Goal: Task Accomplishment & Management: Use online tool/utility

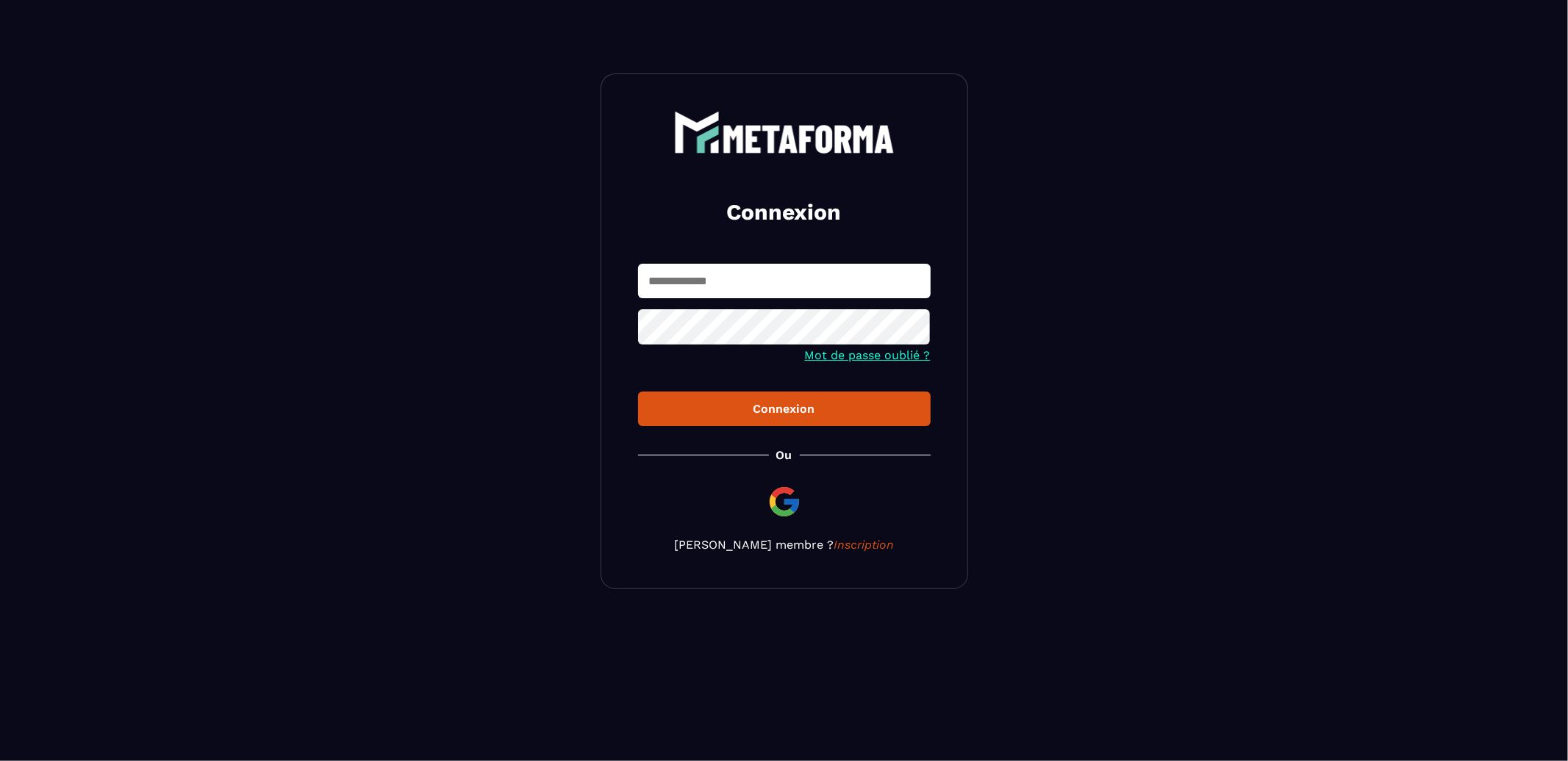
click at [769, 287] on input "text" at bounding box center [784, 281] width 293 height 35
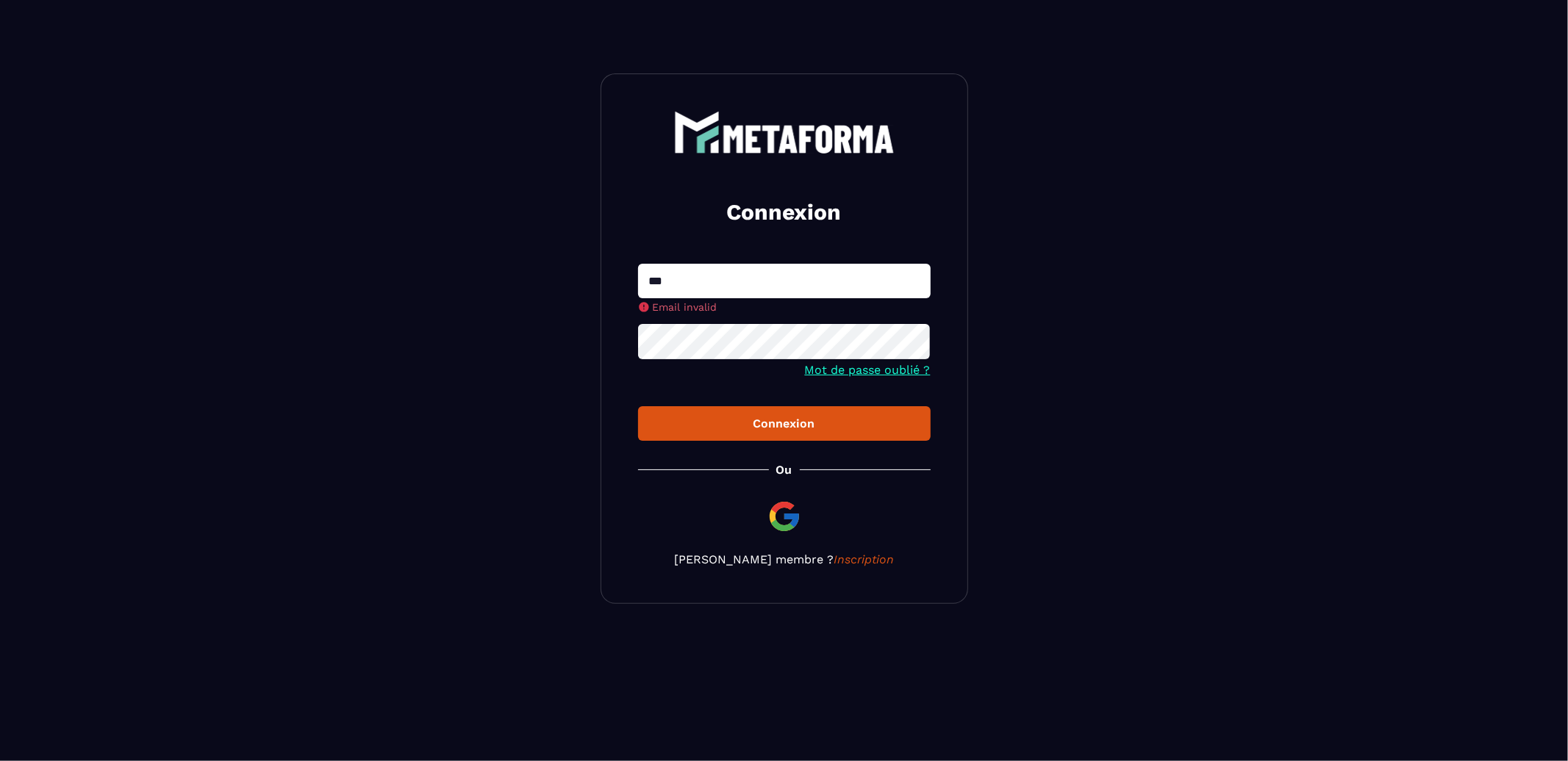
type input "**********"
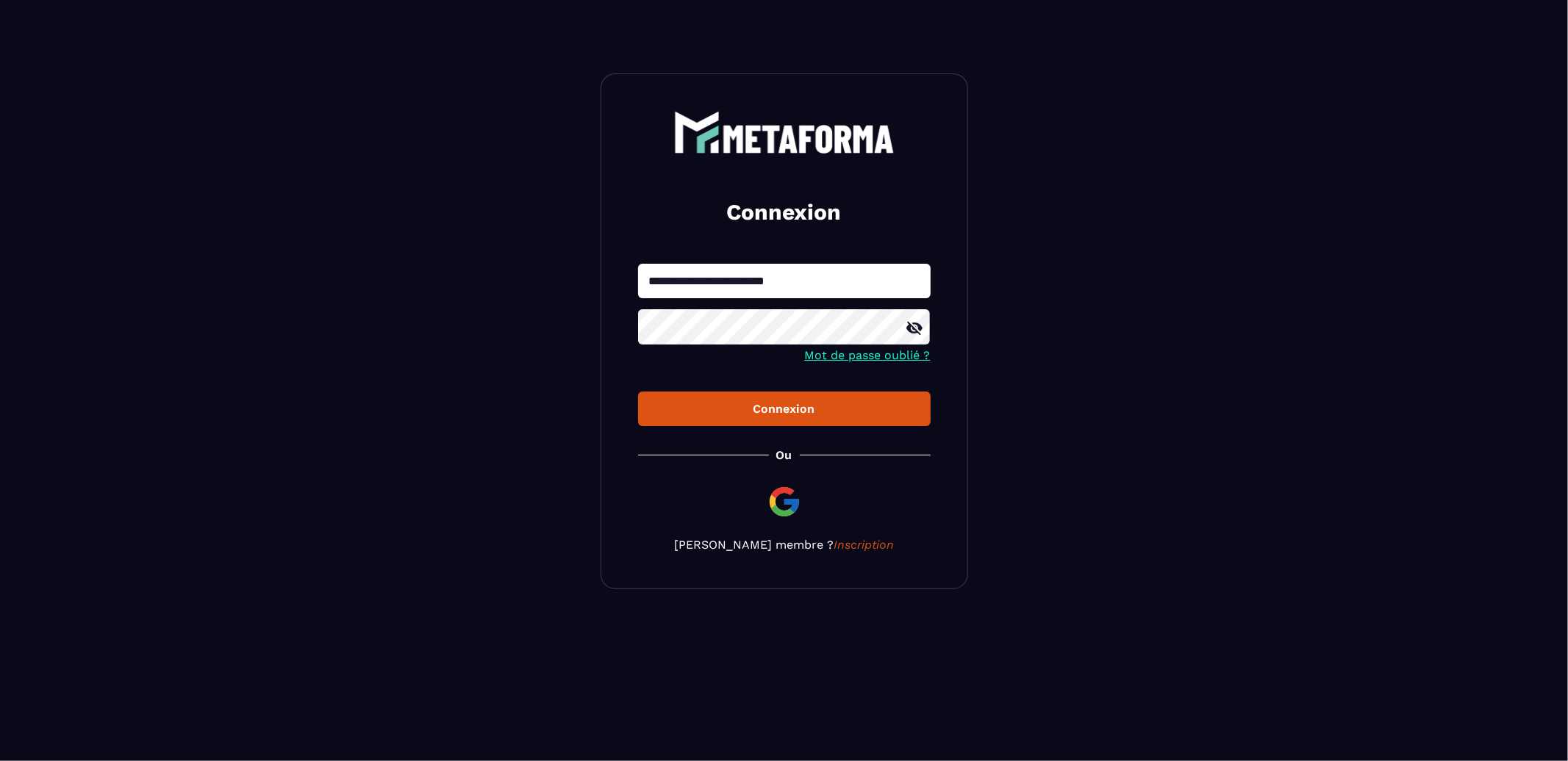
click at [638, 392] on button "Connexion" at bounding box center [784, 409] width 293 height 35
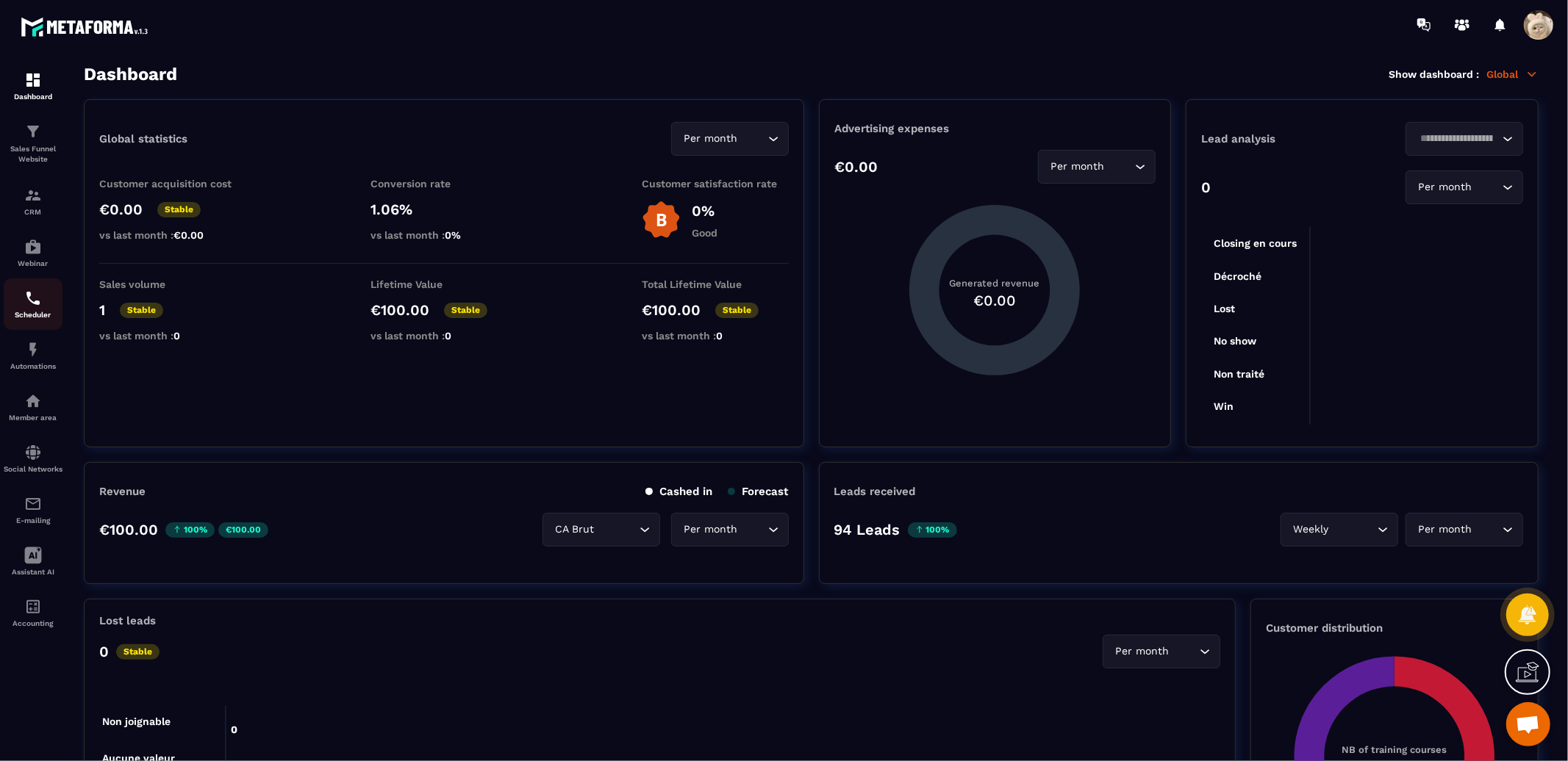
click at [25, 305] on img at bounding box center [33, 298] width 17 height 17
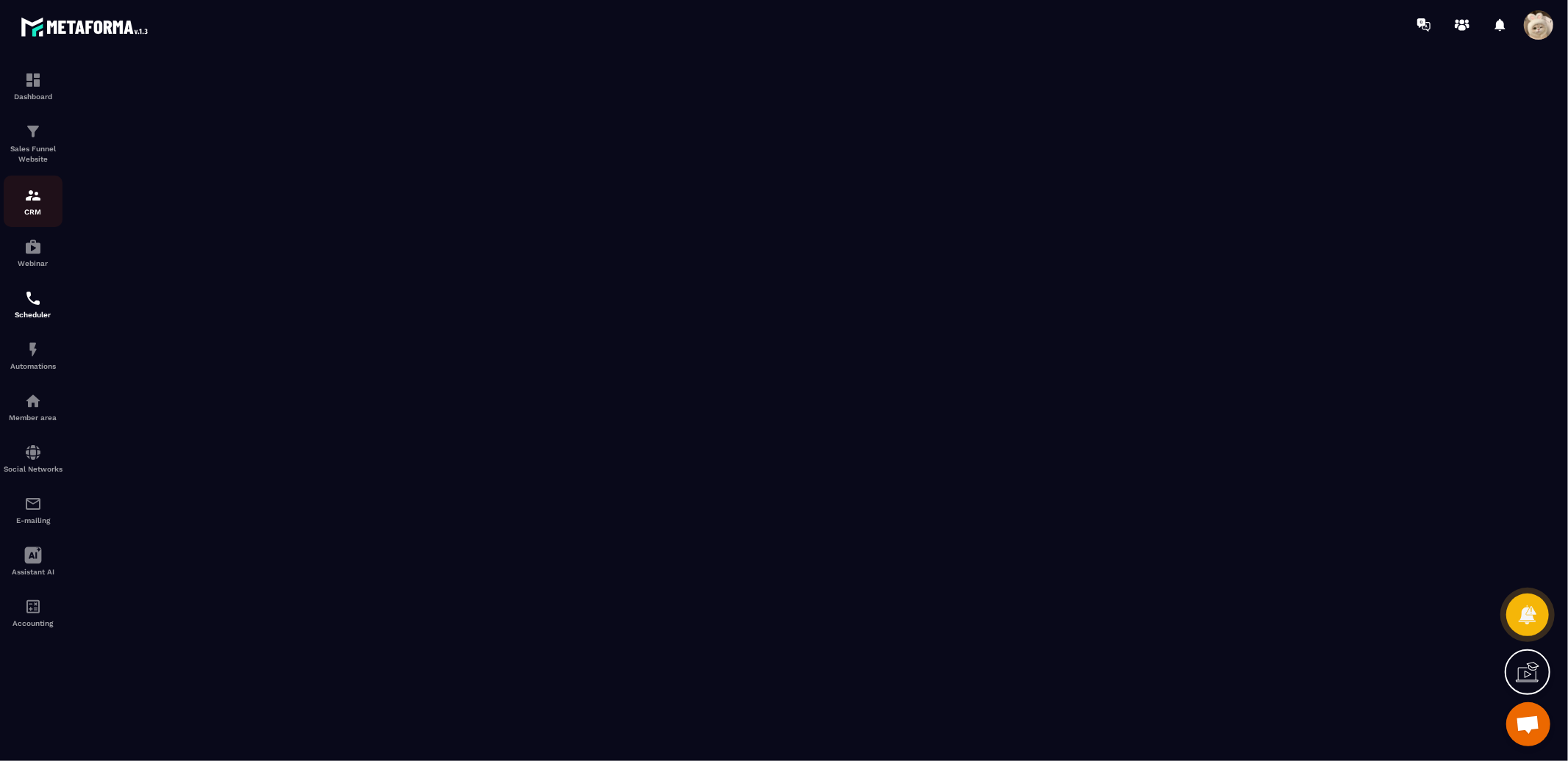
click at [34, 211] on p "CRM" at bounding box center [33, 211] width 59 height 8
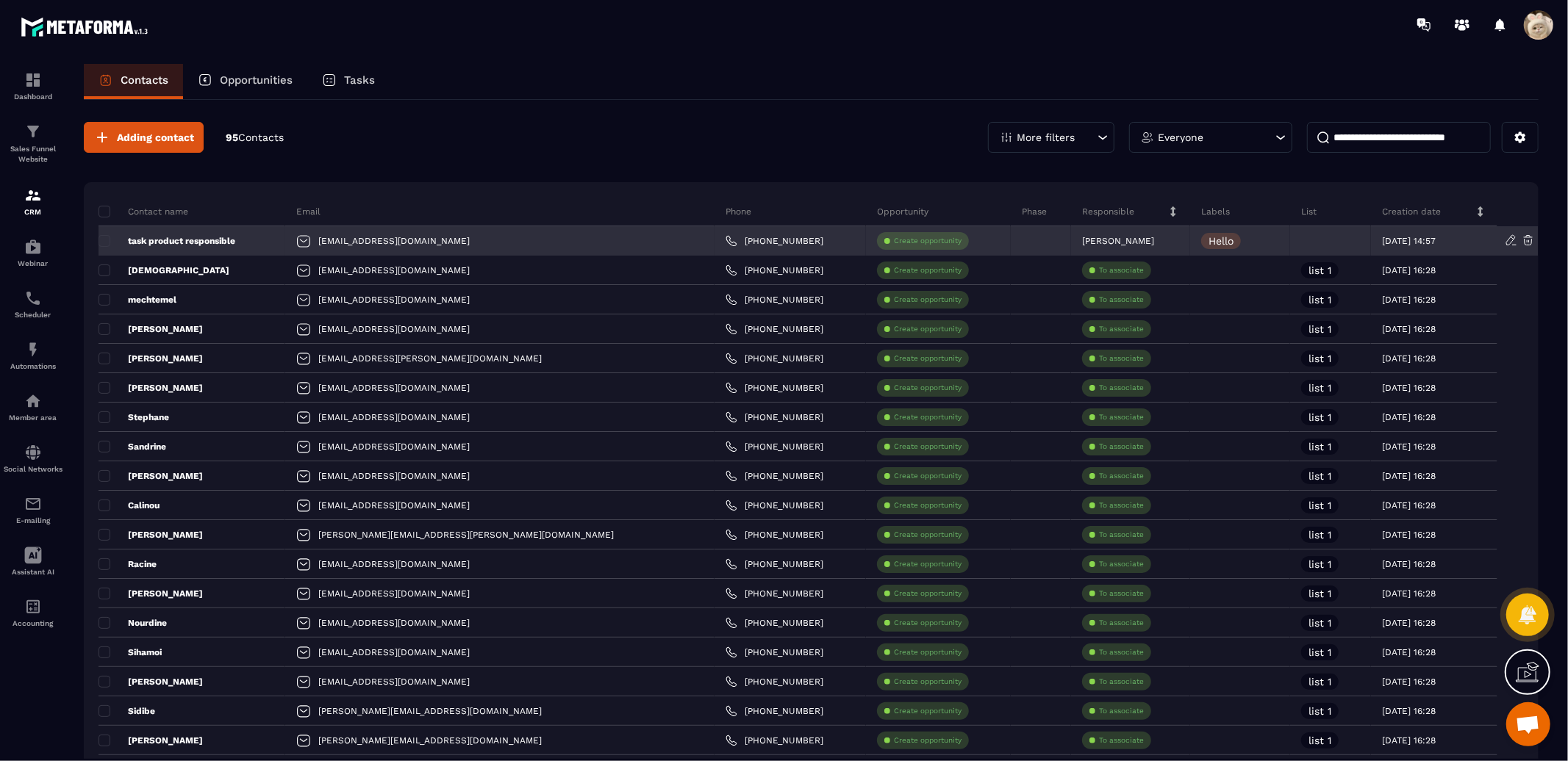
drag, startPoint x: 450, startPoint y: 241, endPoint x: 340, endPoint y: 239, distance: 110.0
click at [340, 239] on div "[EMAIL_ADDRESS][DOMAIN_NAME]" at bounding box center [500, 241] width 428 height 29
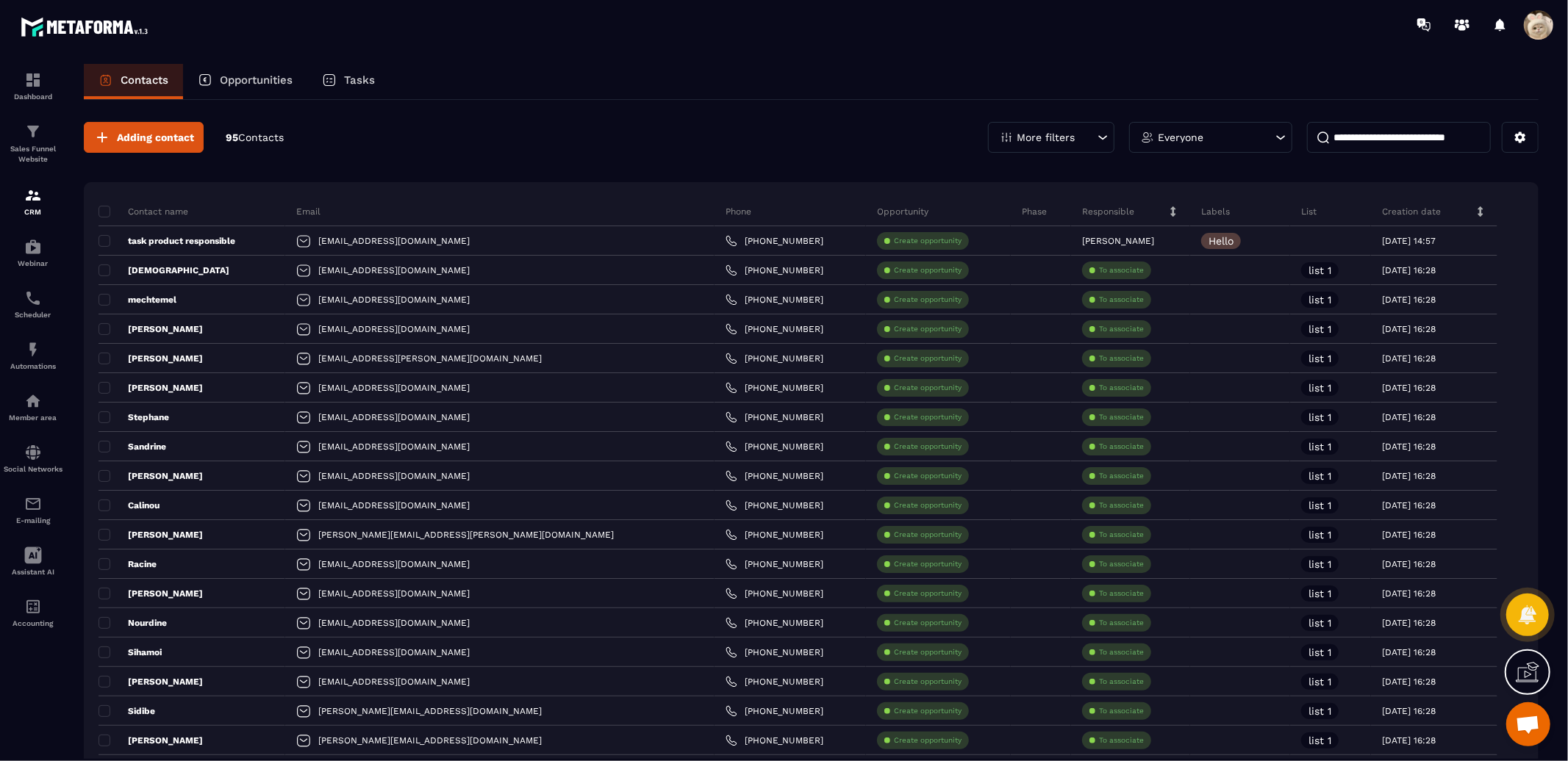
click at [787, 139] on div "Adding contact 95 Contacts More filters Everyone" at bounding box center [811, 138] width 1455 height 31
click at [343, 85] on div "Tasks" at bounding box center [348, 81] width 82 height 36
click at [343, 84] on div "Tasks" at bounding box center [348, 81] width 82 height 36
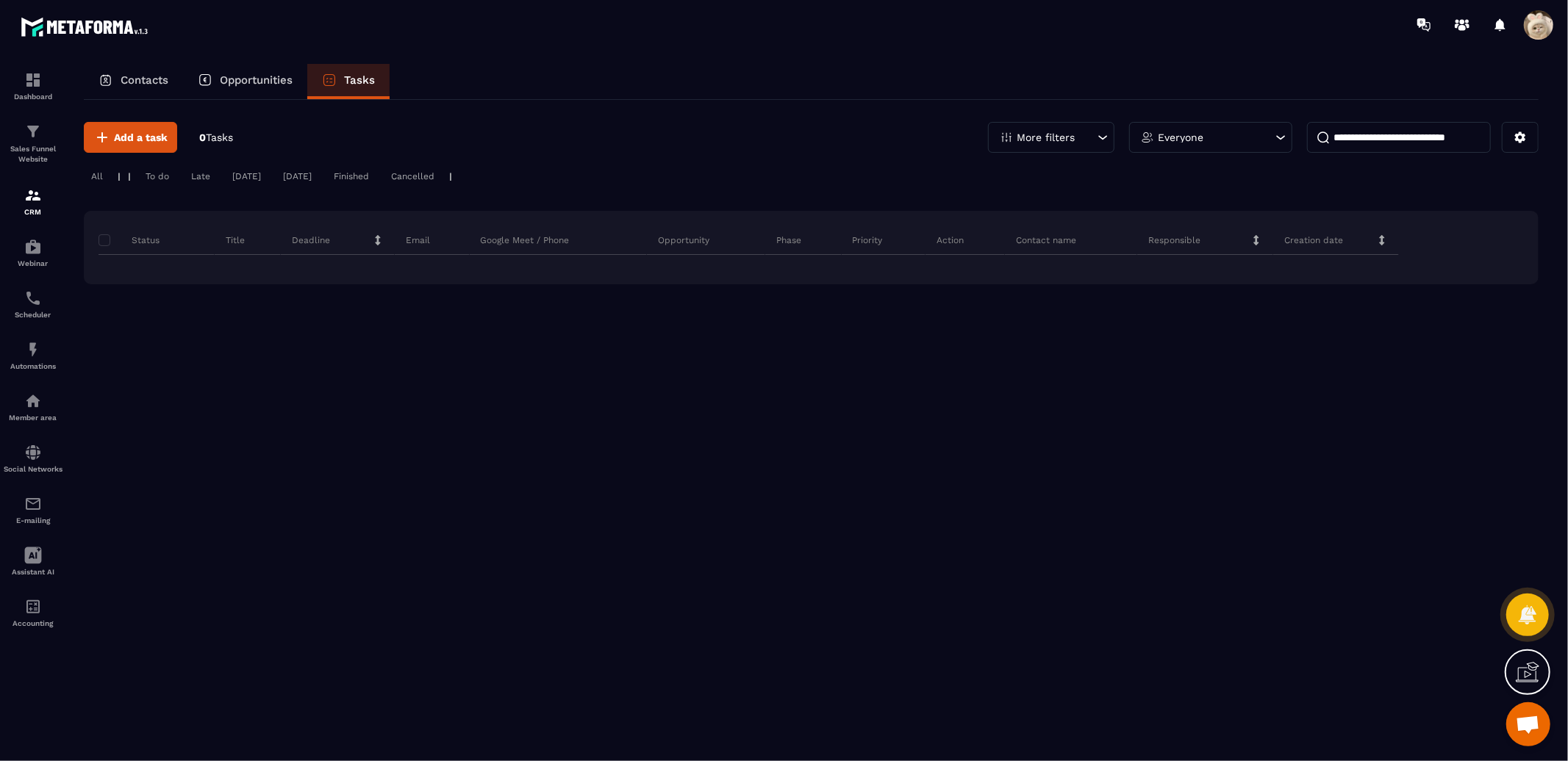
click at [343, 84] on div "Tasks" at bounding box center [348, 81] width 82 height 36
